Goal: Transaction & Acquisition: Purchase product/service

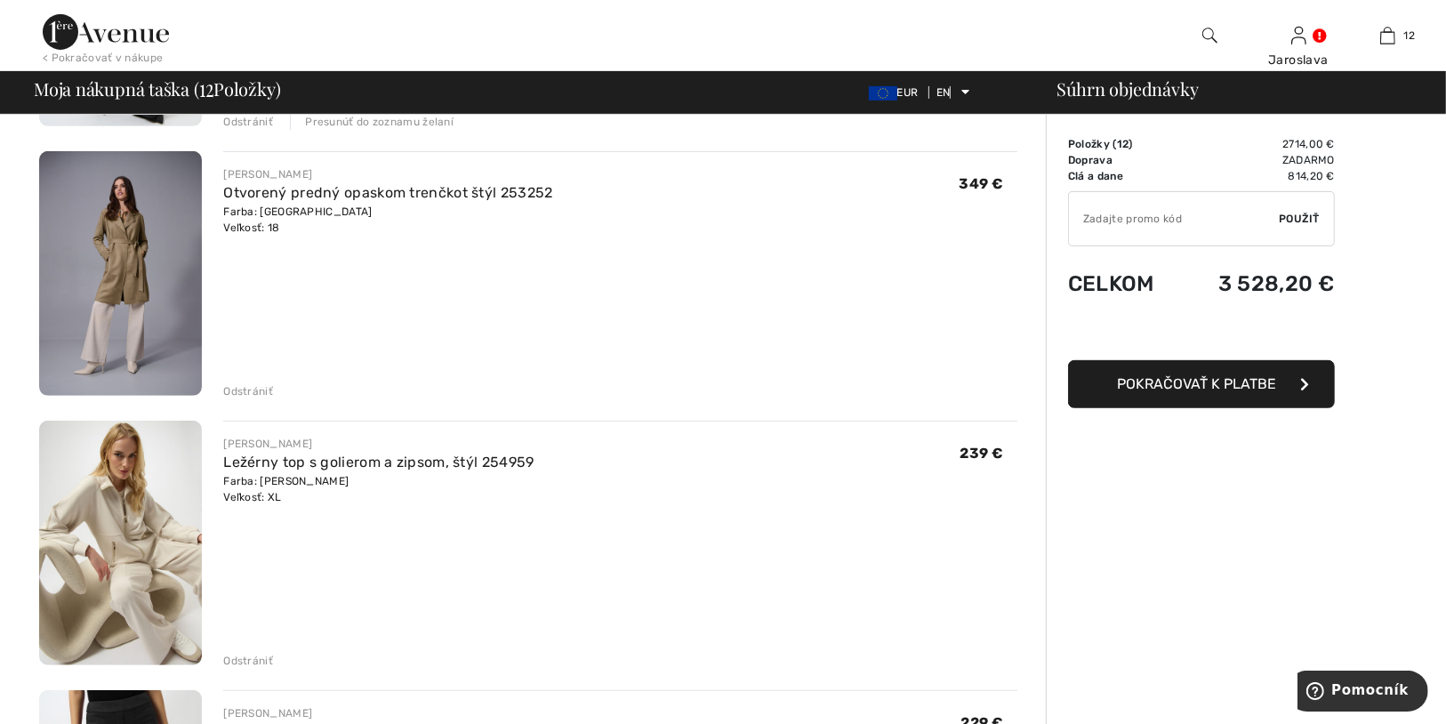
scroll to position [580, 0]
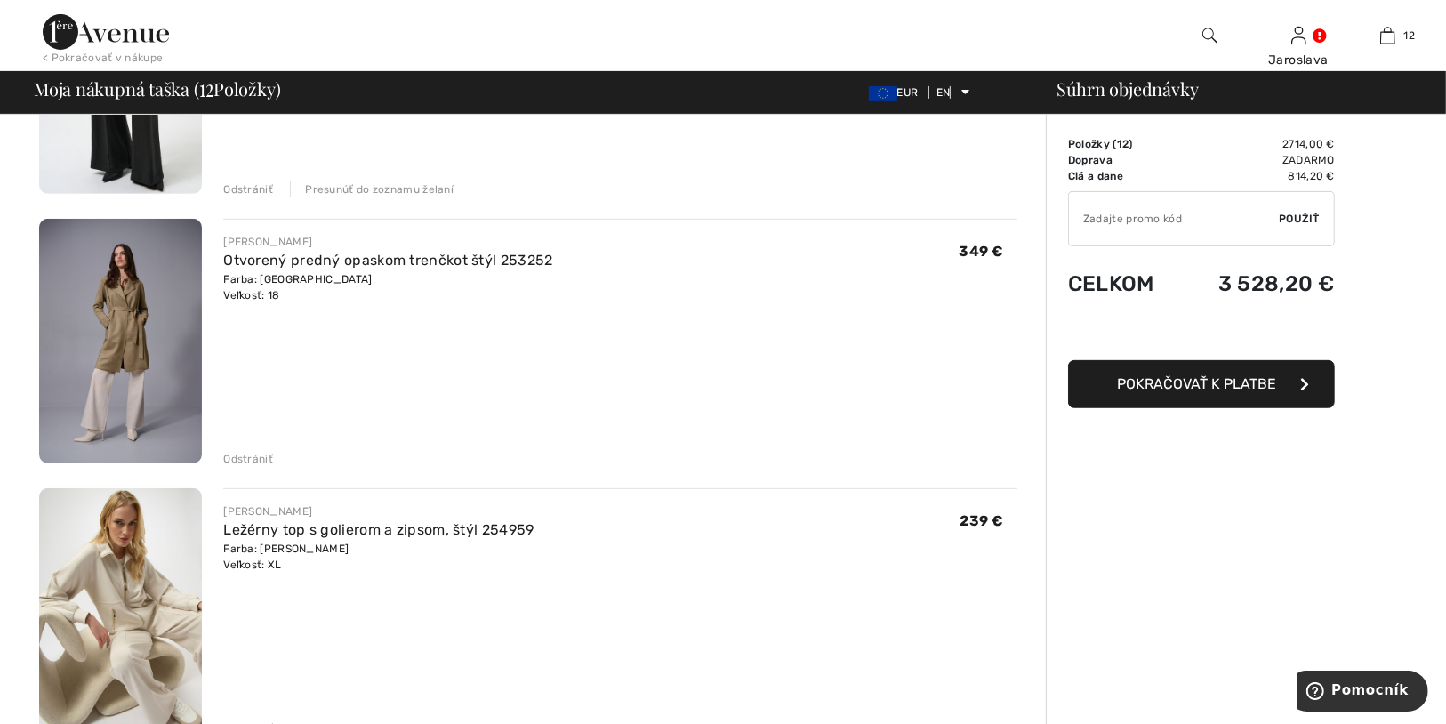
click at [107, 318] on img at bounding box center [120, 341] width 163 height 245
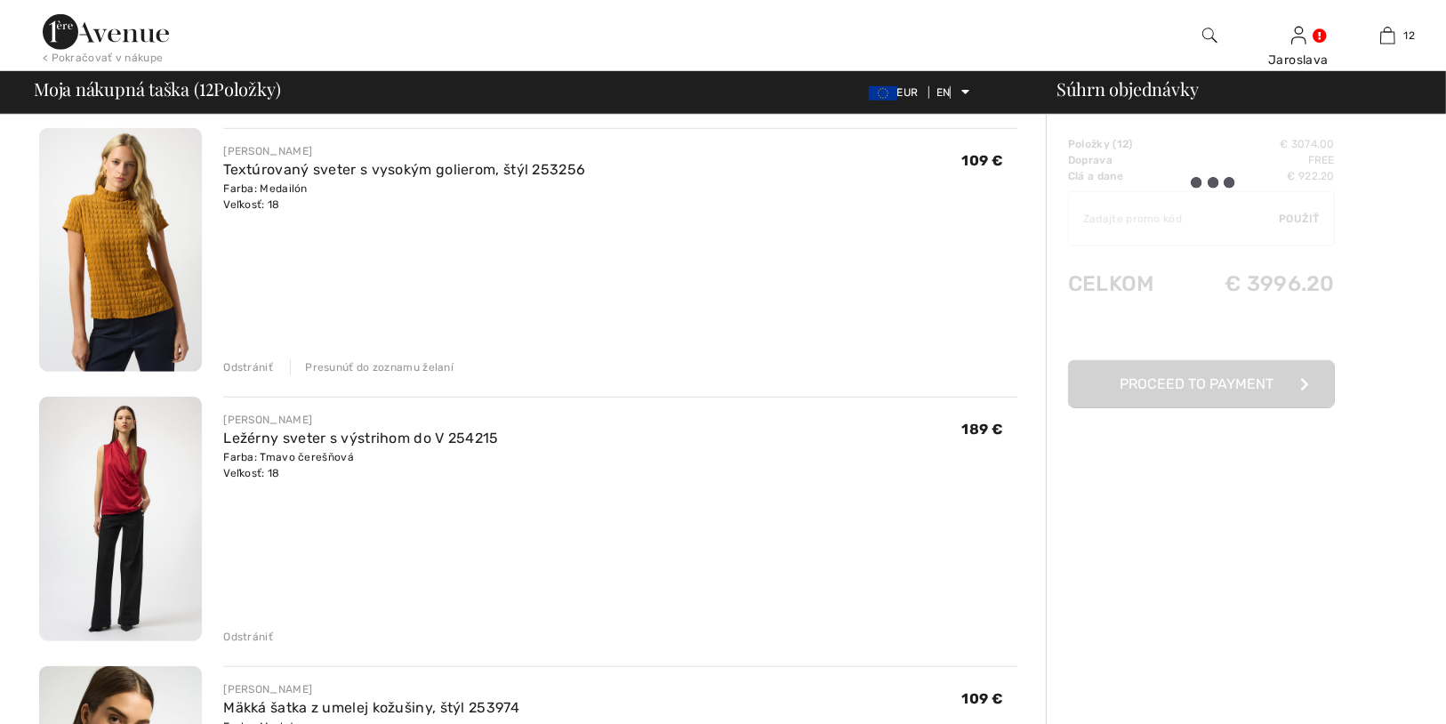
scroll to position [1423, 0]
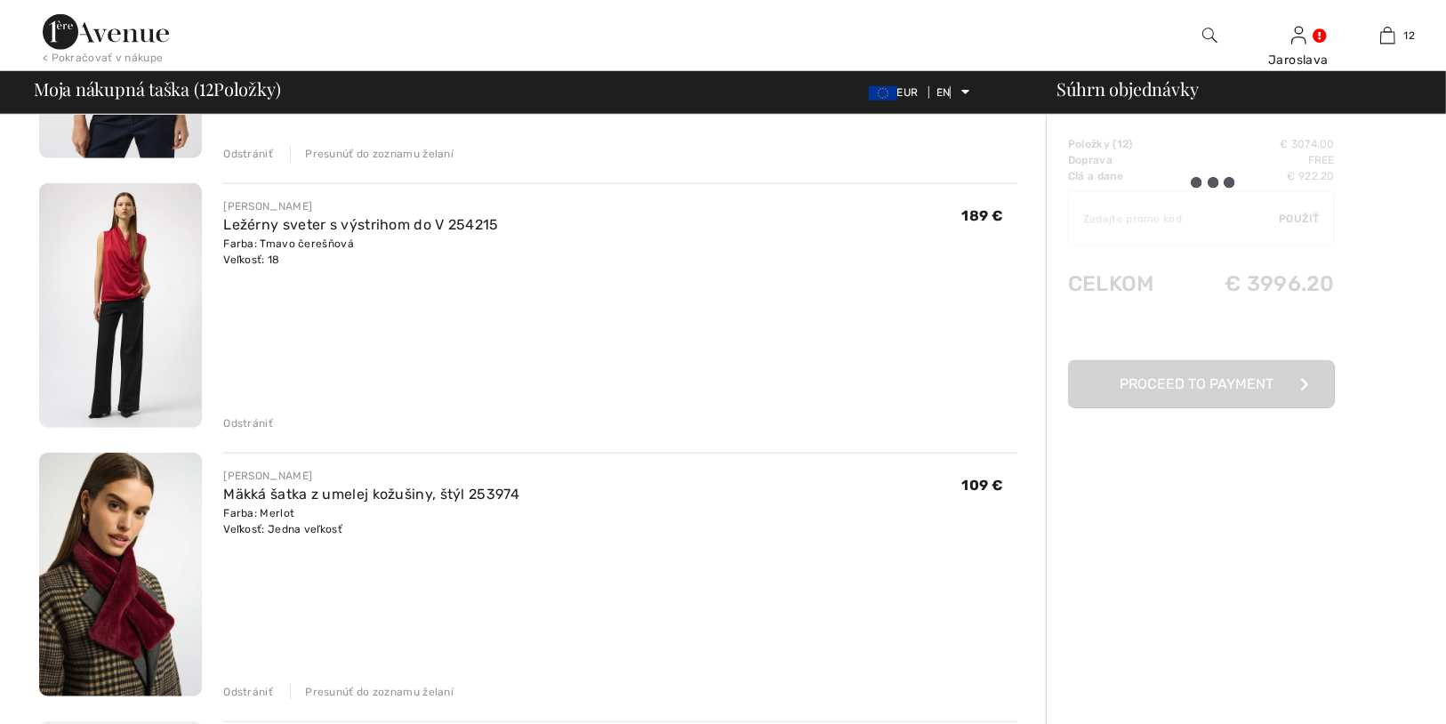
click at [246, 417] on font "Odstrániť" at bounding box center [248, 423] width 50 height 12
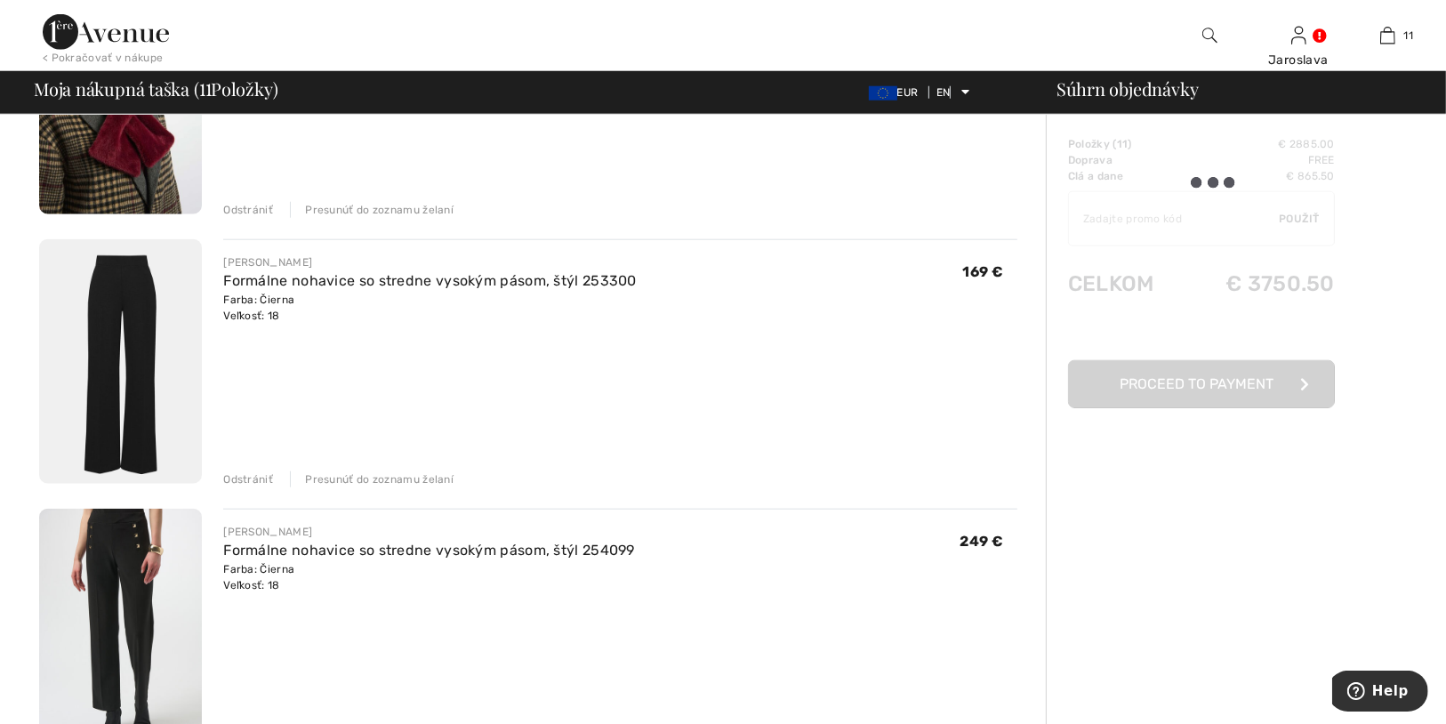
scroll to position [1385, 0]
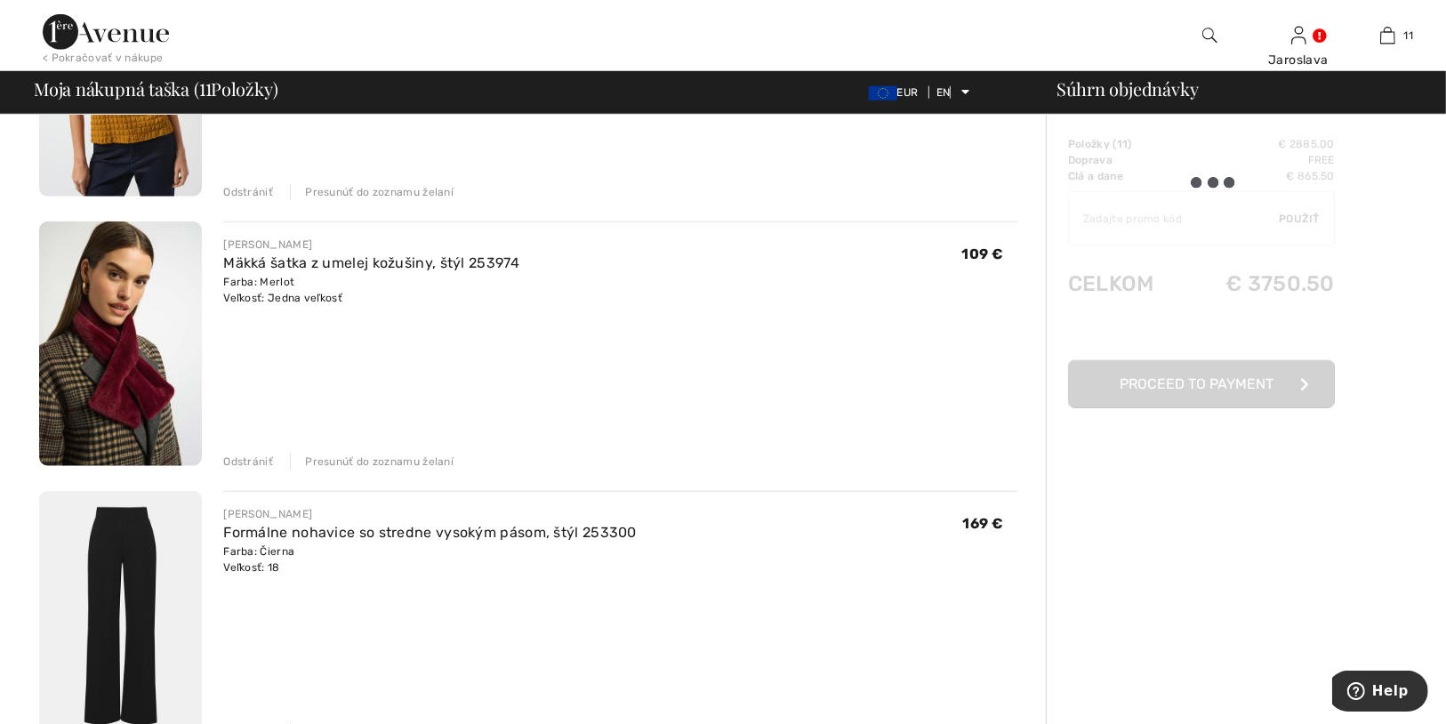
click at [251, 457] on font "Odstrániť" at bounding box center [248, 461] width 50 height 12
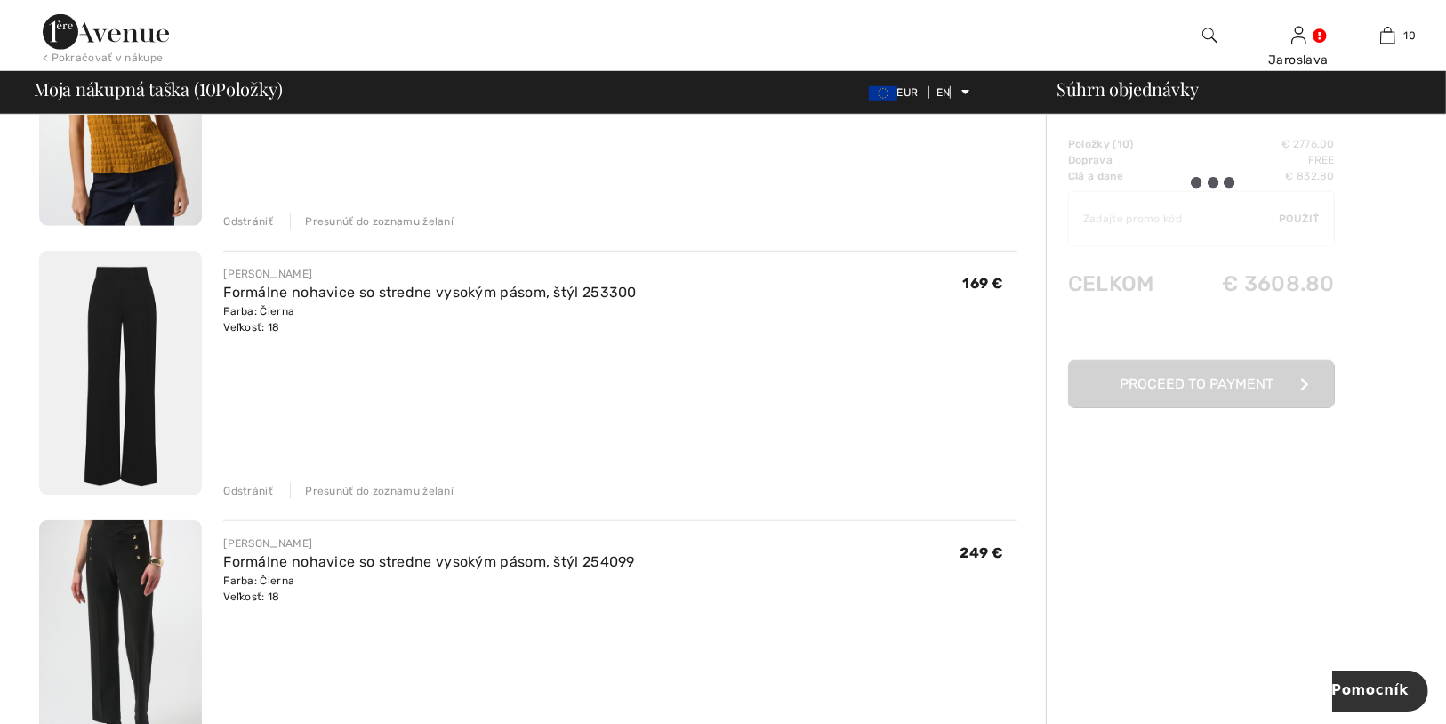
scroll to position [1497, 0]
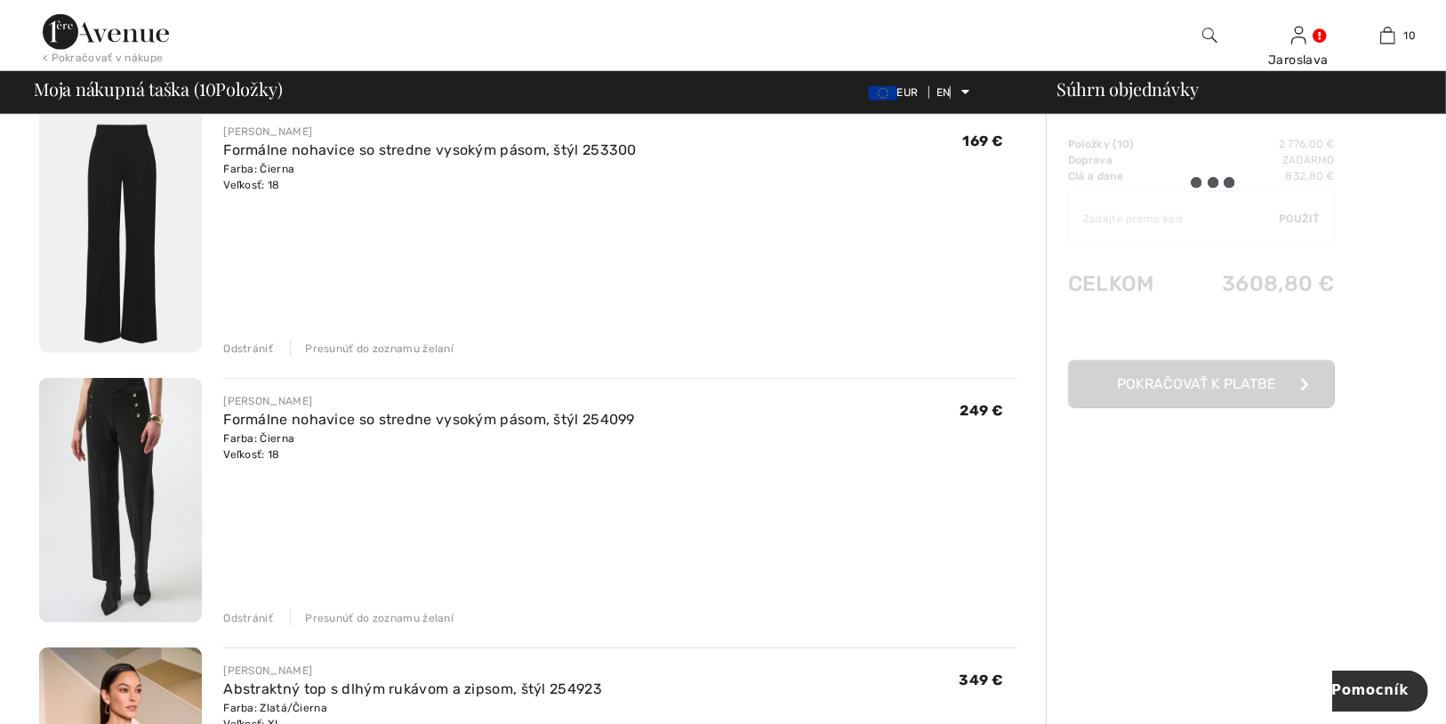
click at [233, 341] on div "Odstrániť" at bounding box center [248, 349] width 50 height 16
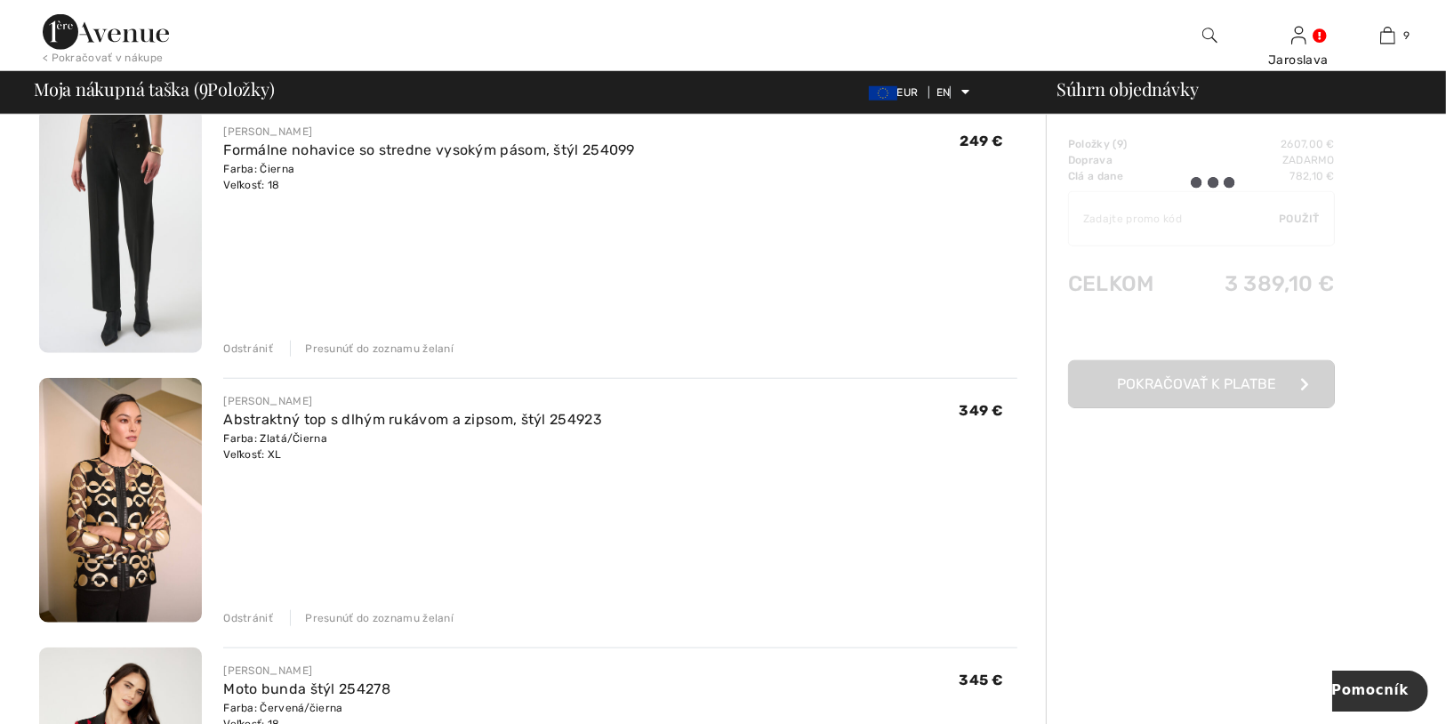
scroll to position [1711, 0]
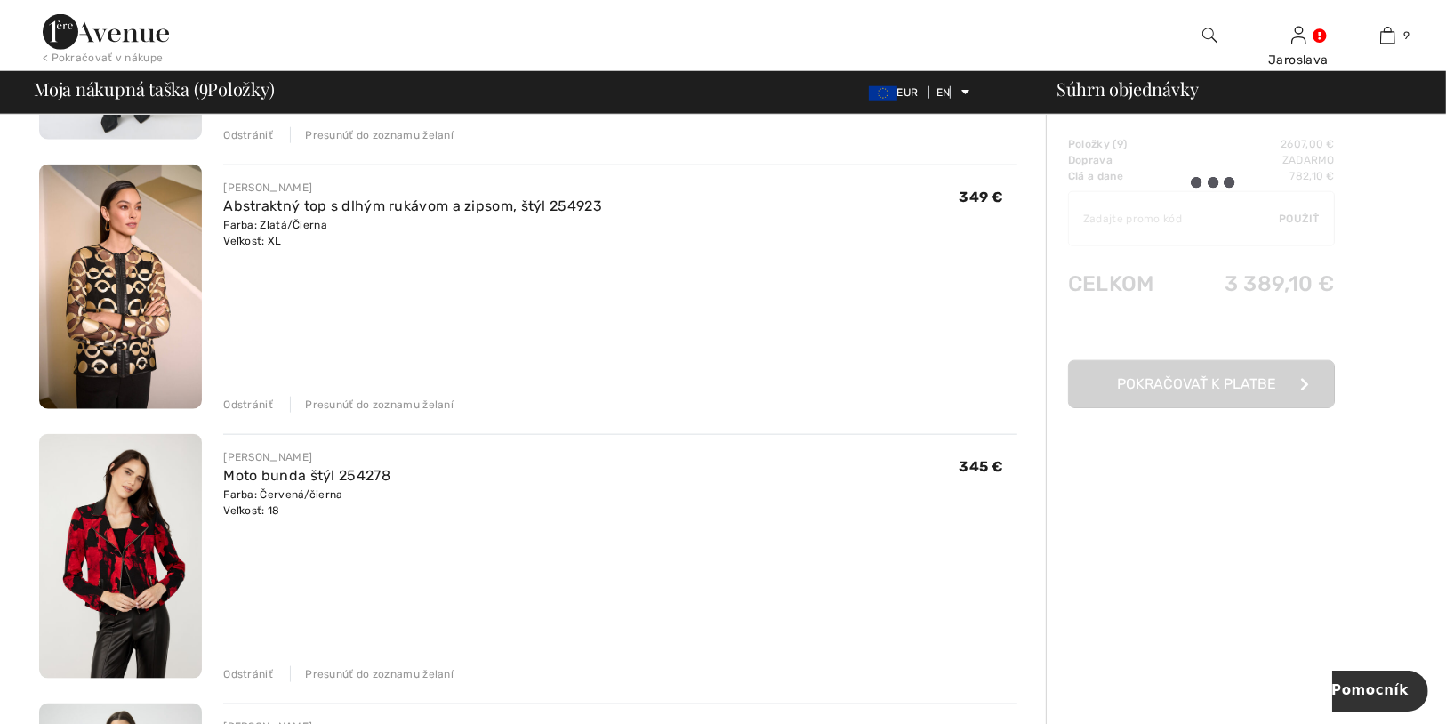
drag, startPoint x: 252, startPoint y: 400, endPoint x: 795, endPoint y: 456, distance: 546.2
click at [253, 400] on font "Odstrániť" at bounding box center [248, 404] width 50 height 12
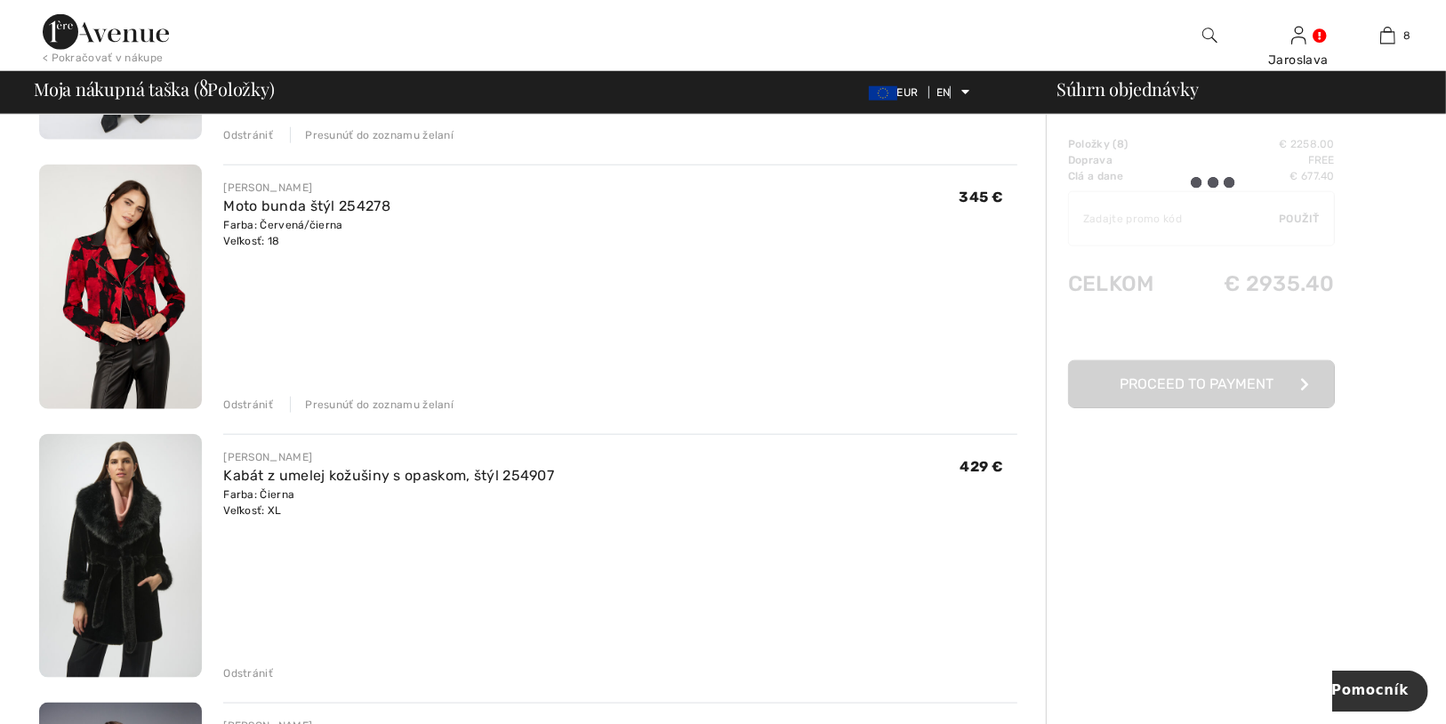
scroll to position [1889, 0]
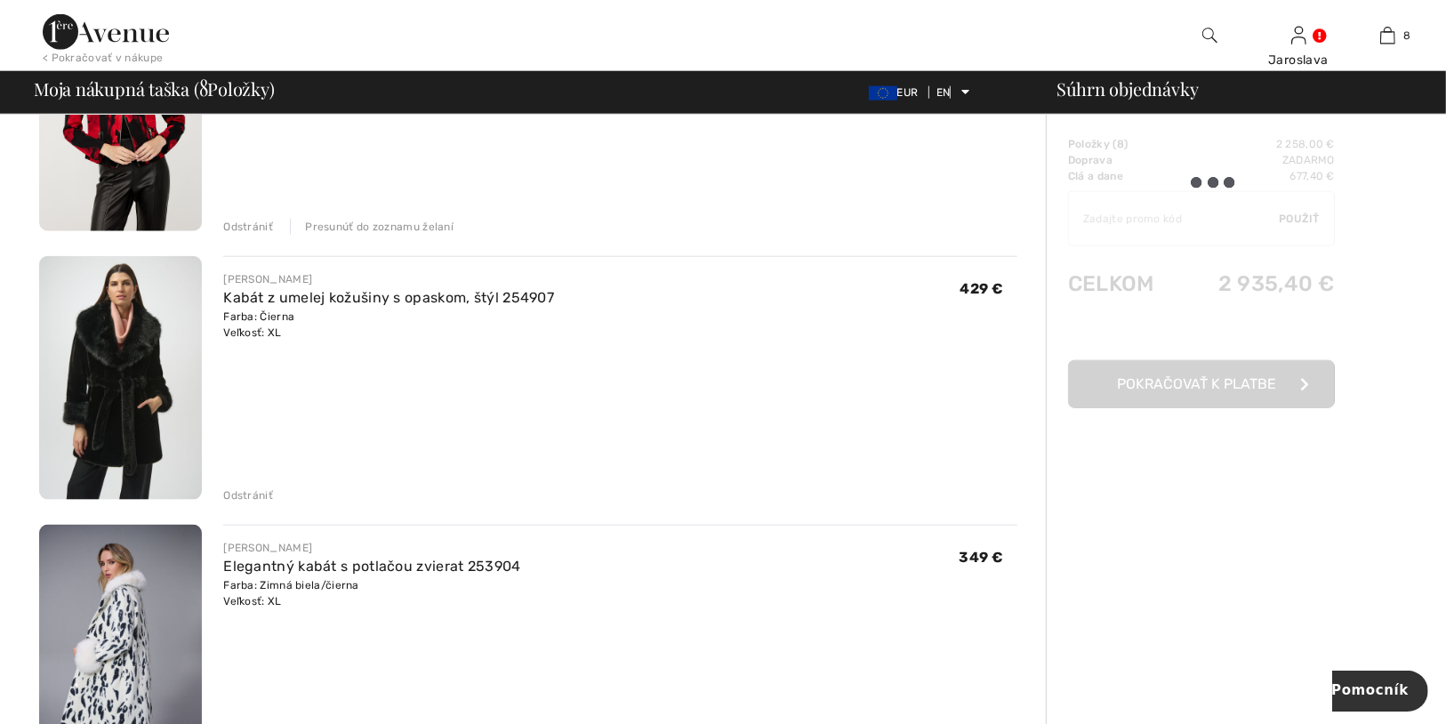
click at [236, 221] on font "Odstrániť" at bounding box center [248, 227] width 50 height 12
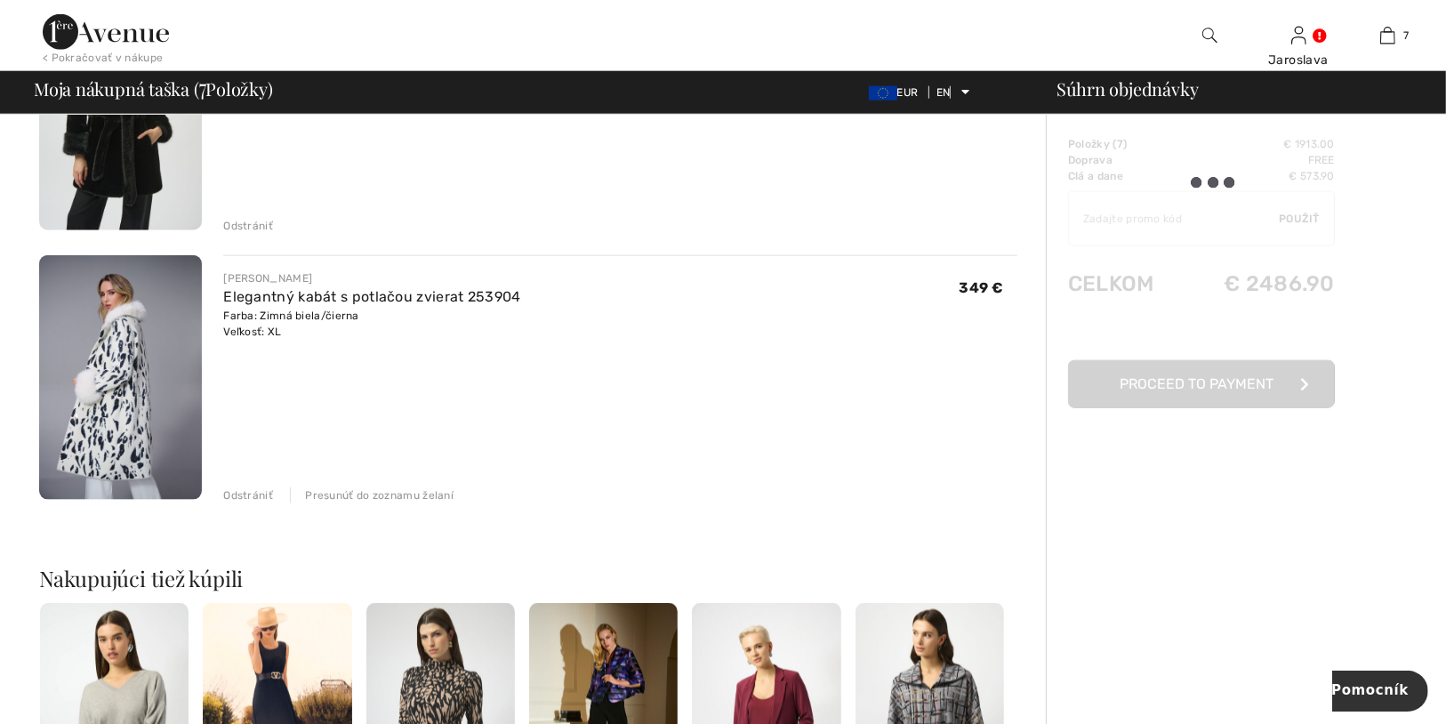
scroll to position [2079, 0]
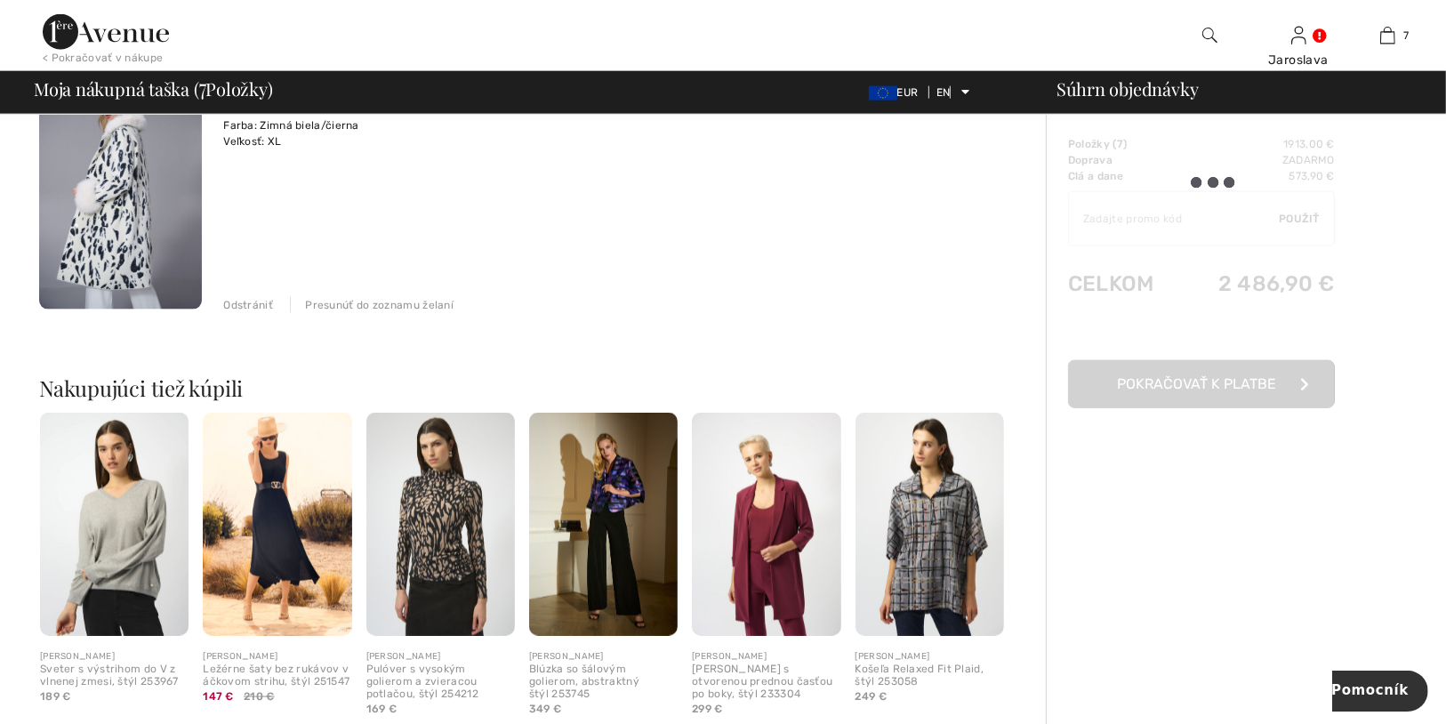
click at [235, 307] on font "Odstrániť" at bounding box center [248, 305] width 50 height 12
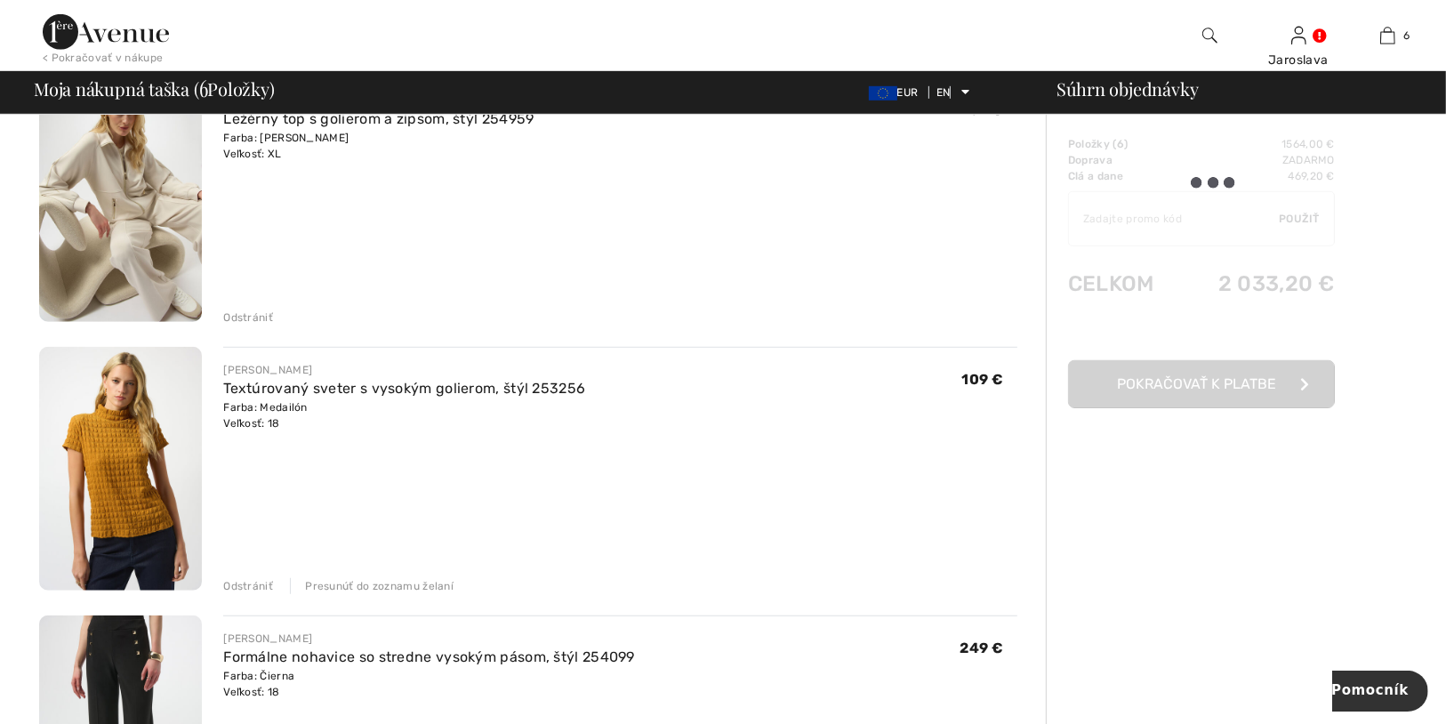
scroll to position [848, 0]
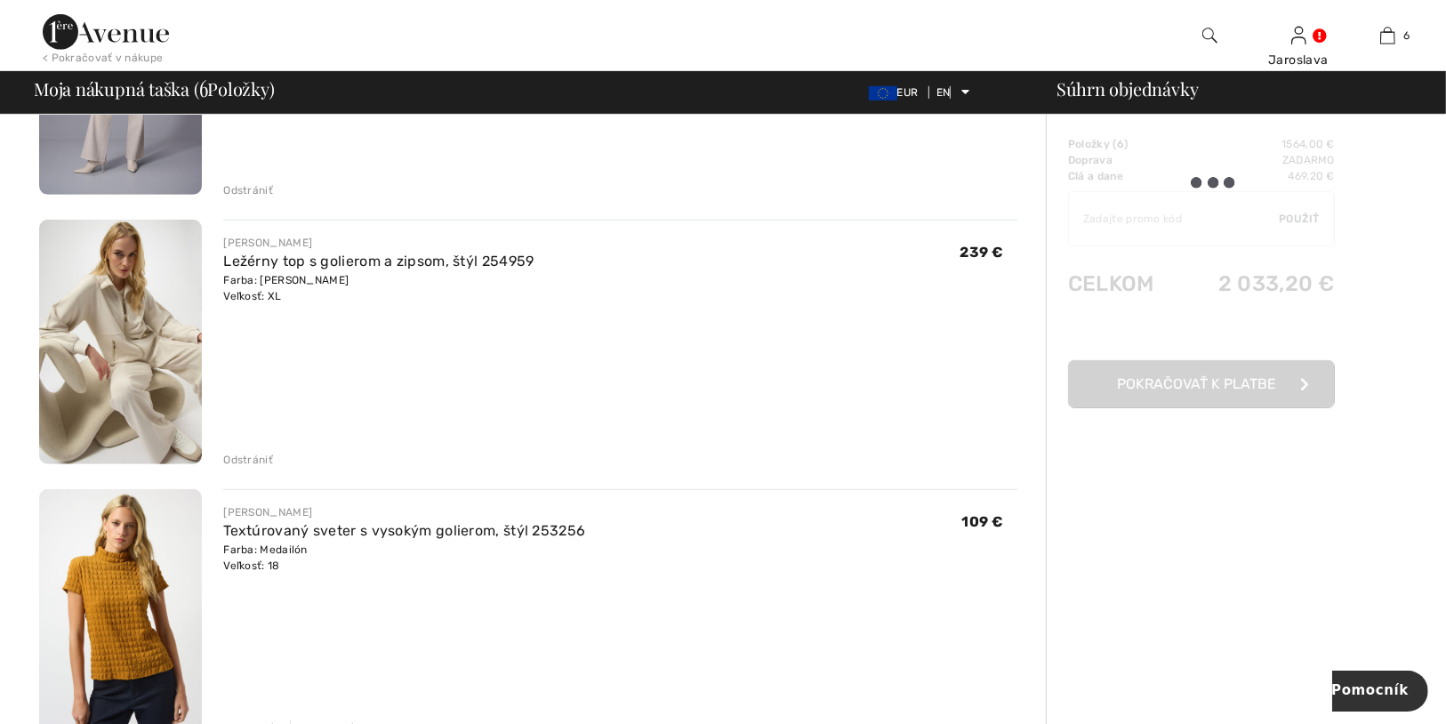
drag, startPoint x: 245, startPoint y: 455, endPoint x: 500, endPoint y: 460, distance: 255.2
click at [245, 453] on font "Odstrániť" at bounding box center [248, 459] width 50 height 12
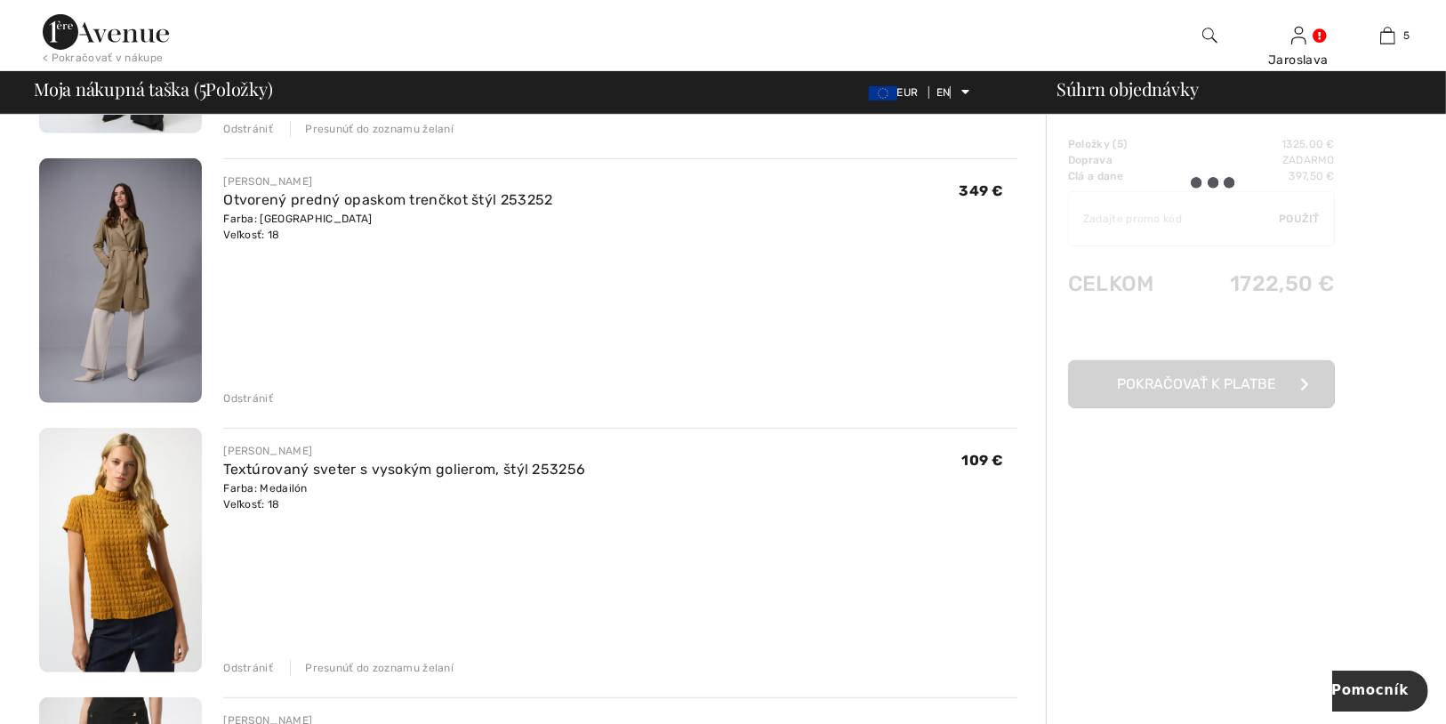
scroll to position [356, 0]
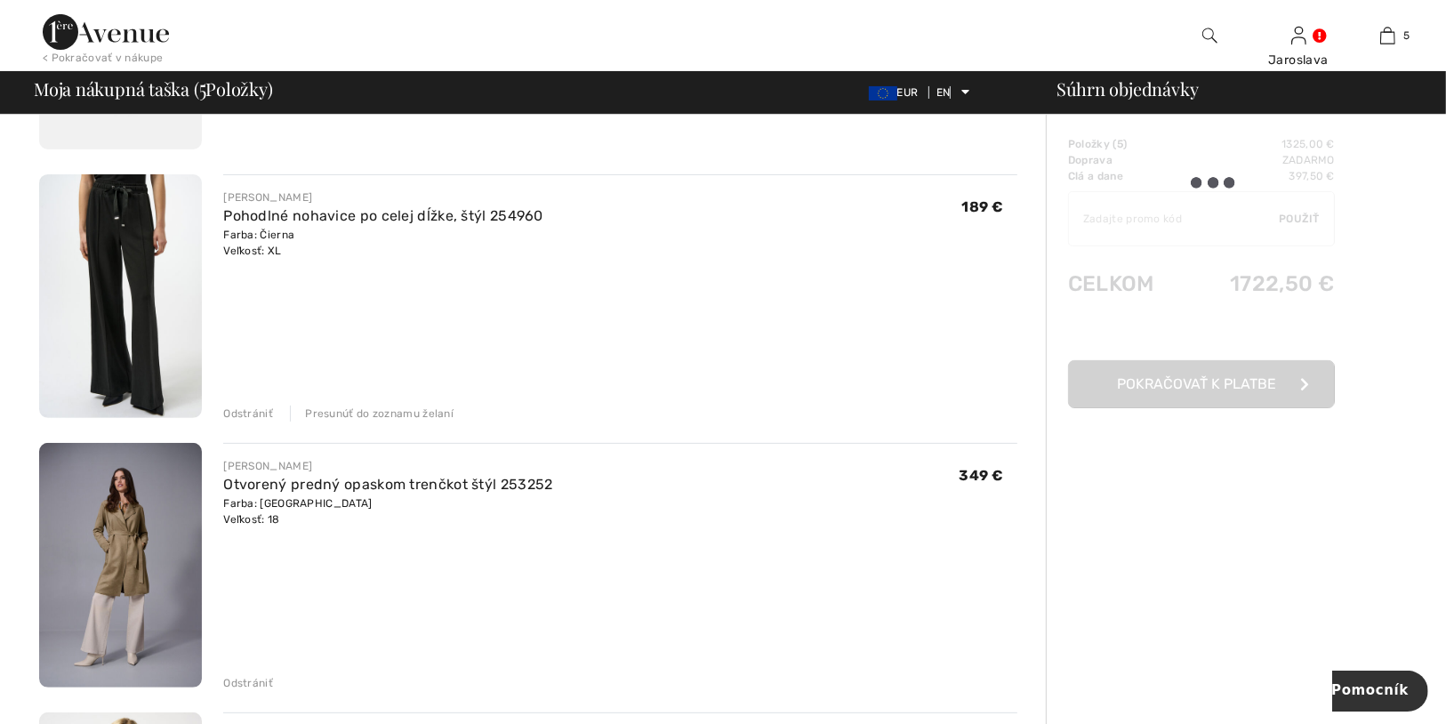
drag, startPoint x: 331, startPoint y: 213, endPoint x: 494, endPoint y: 342, distance: 208.2
click at [331, 213] on font "Pohodlné nohavice po celej dĺžke, štýl 254960" at bounding box center [383, 215] width 320 height 17
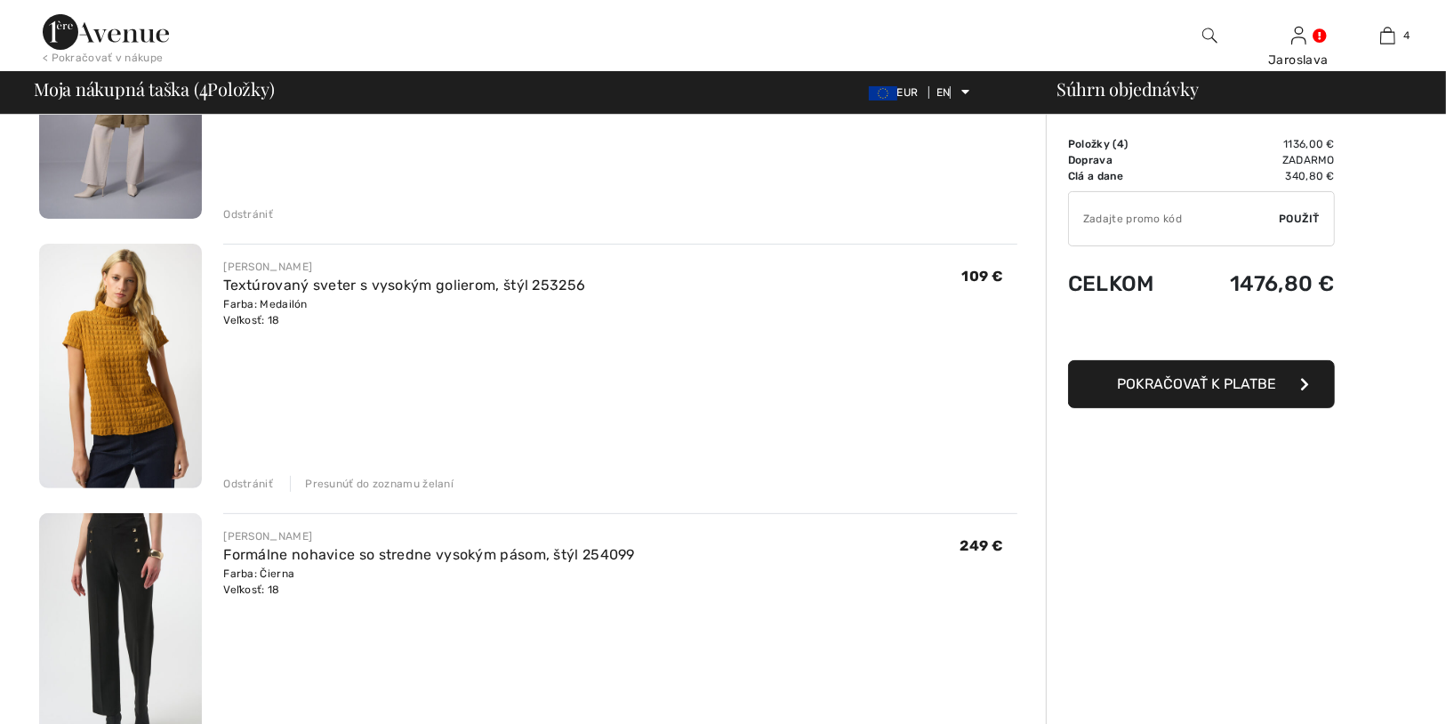
scroll to position [285, 0]
click at [105, 381] on img at bounding box center [120, 367] width 163 height 245
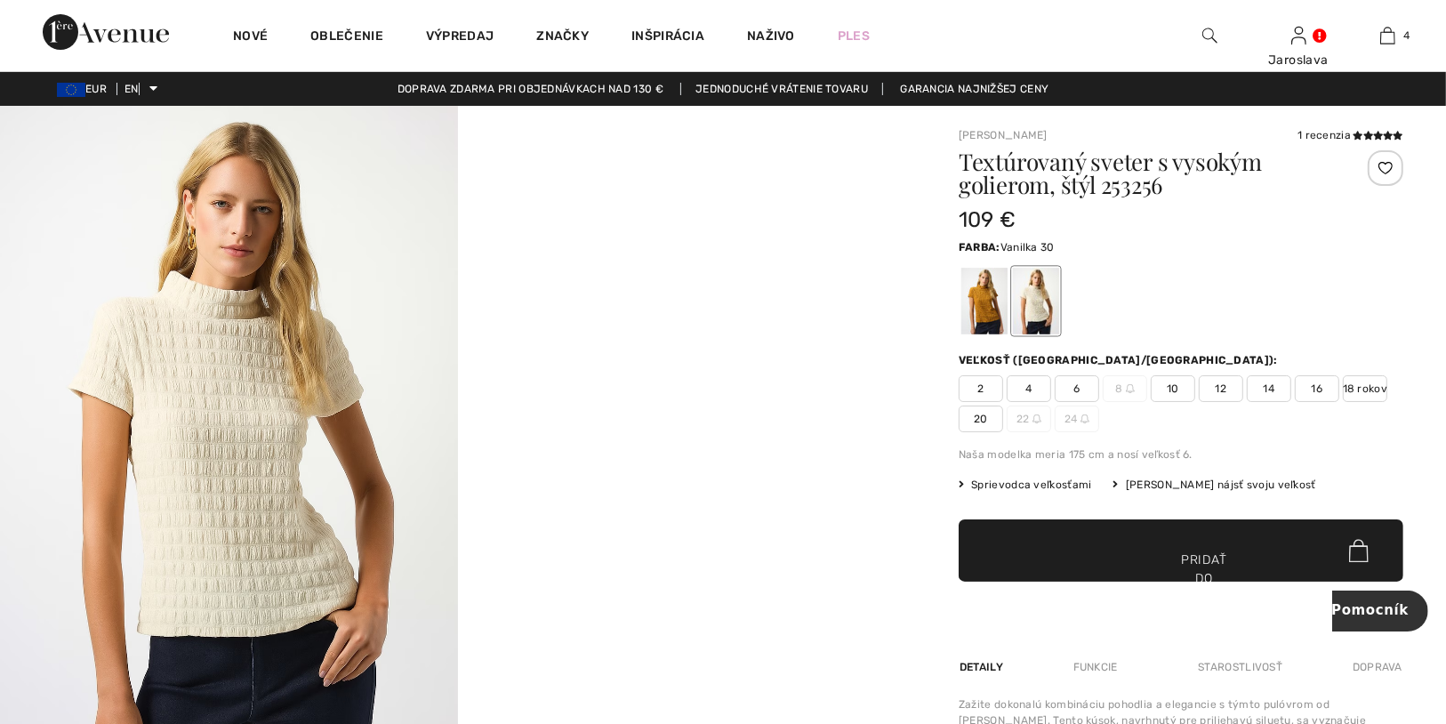
drag, startPoint x: 1352, startPoint y: 127, endPoint x: 1350, endPoint y: 138, distance: 10.8
click at [1338, 140] on div "1 recenzia" at bounding box center [1350, 135] width 106 height 16
click at [1307, 133] on font "1 recenzia" at bounding box center [1323, 135] width 53 height 12
drag, startPoint x: 989, startPoint y: 309, endPoint x: 1202, endPoint y: 360, distance: 219.6
click at [990, 309] on div at bounding box center [984, 301] width 46 height 67
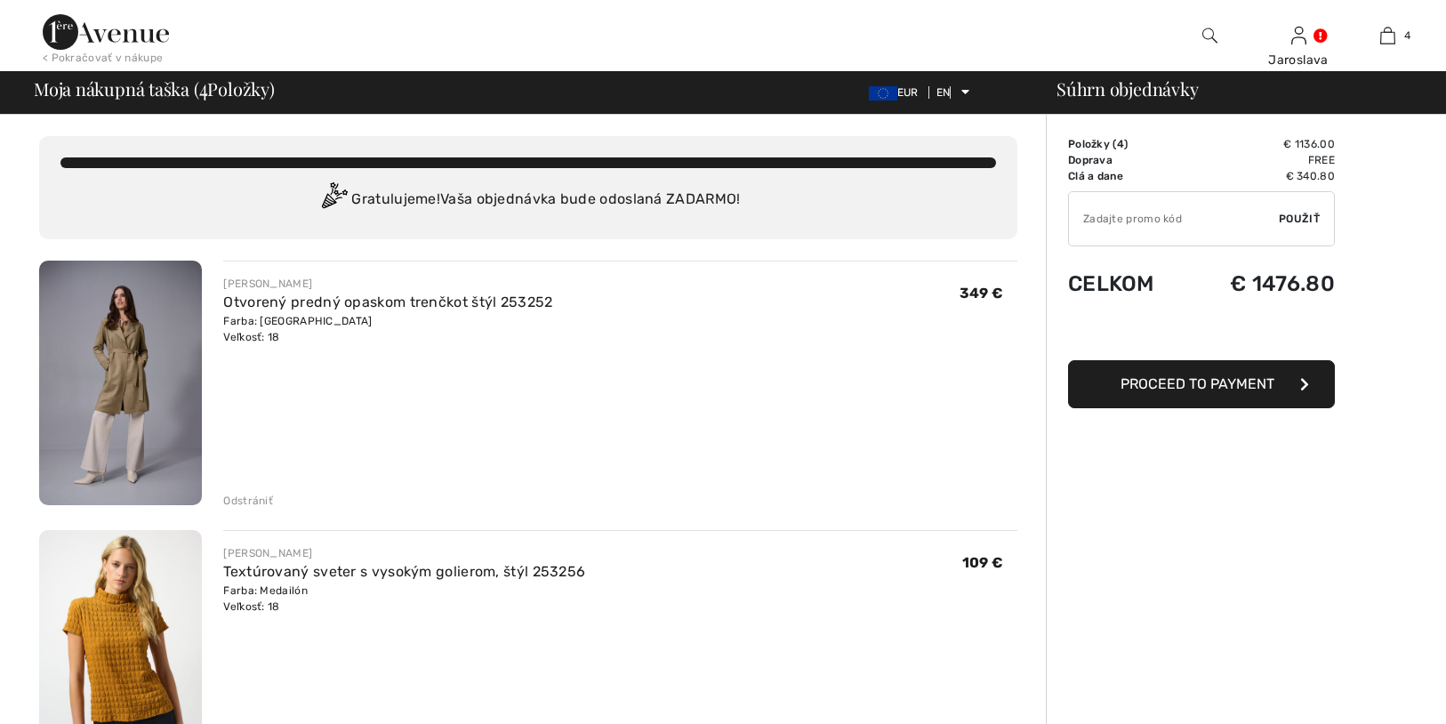
scroll to position [569, 0]
